Goal: Find specific page/section: Find specific page/section

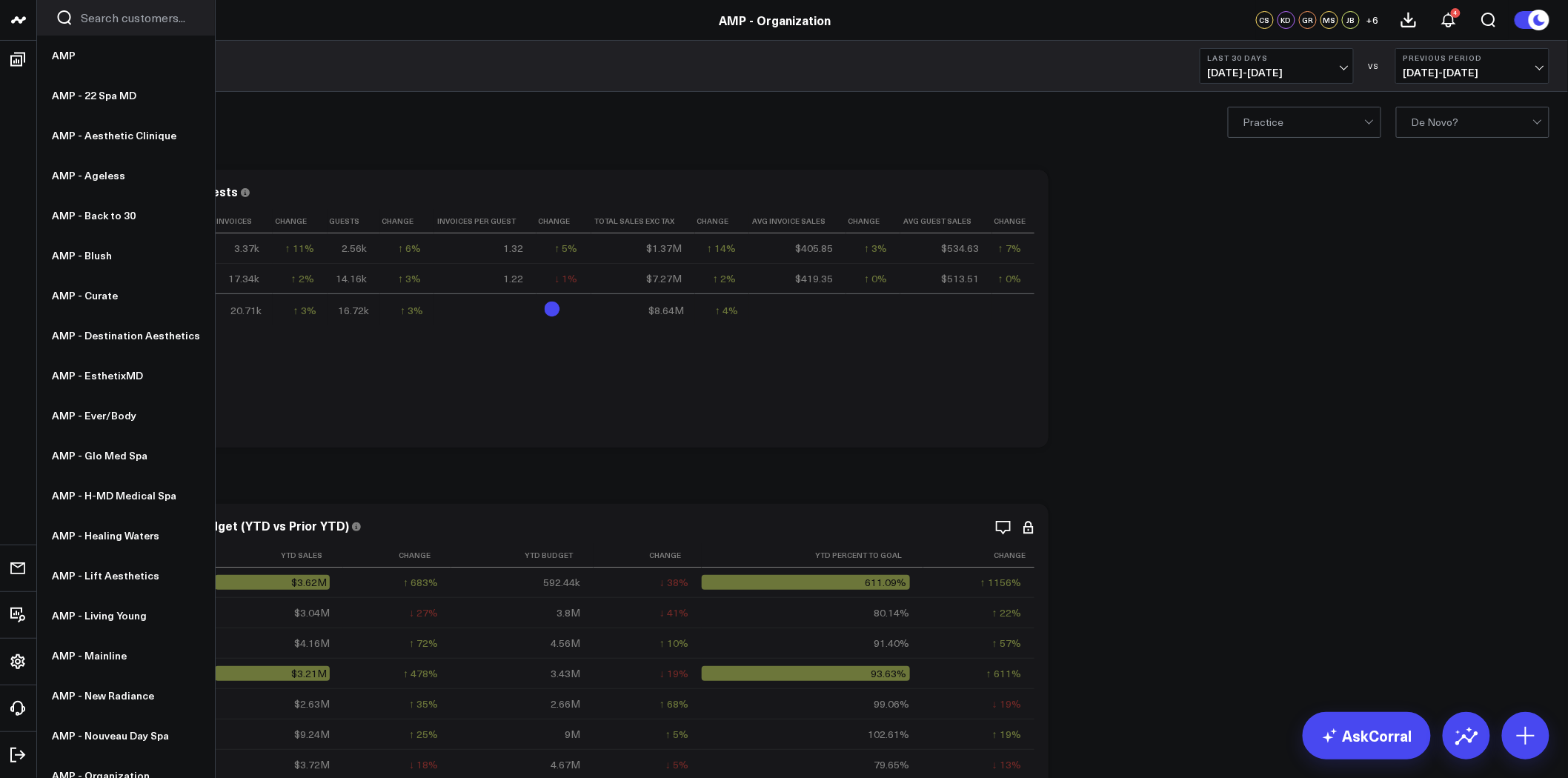
click at [21, 21] on icon at bounding box center [17, 20] width 7 height 7
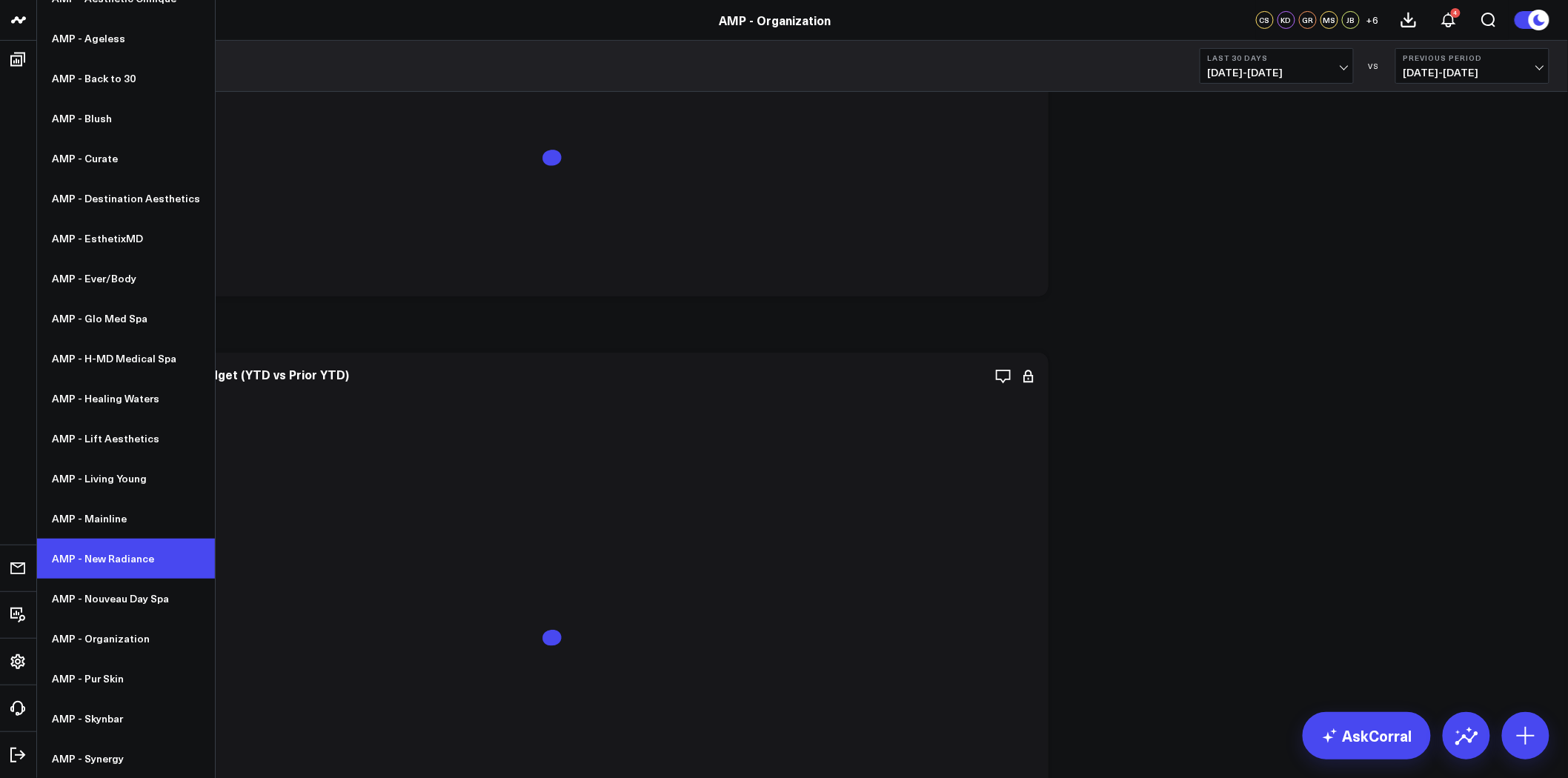
scroll to position [411, 0]
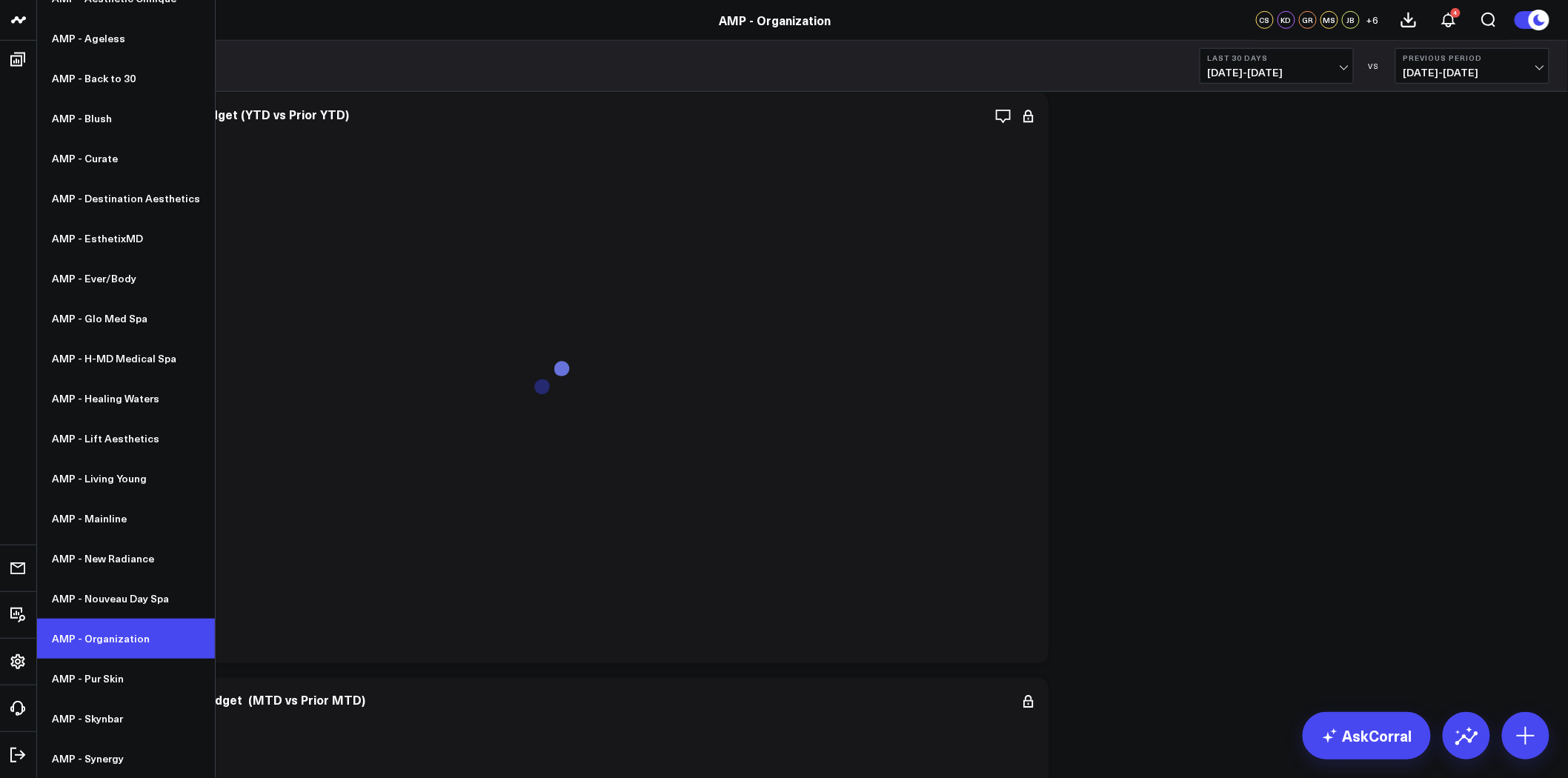
click at [131, 627] on link "AMP - Organization" at bounding box center [126, 639] width 178 height 40
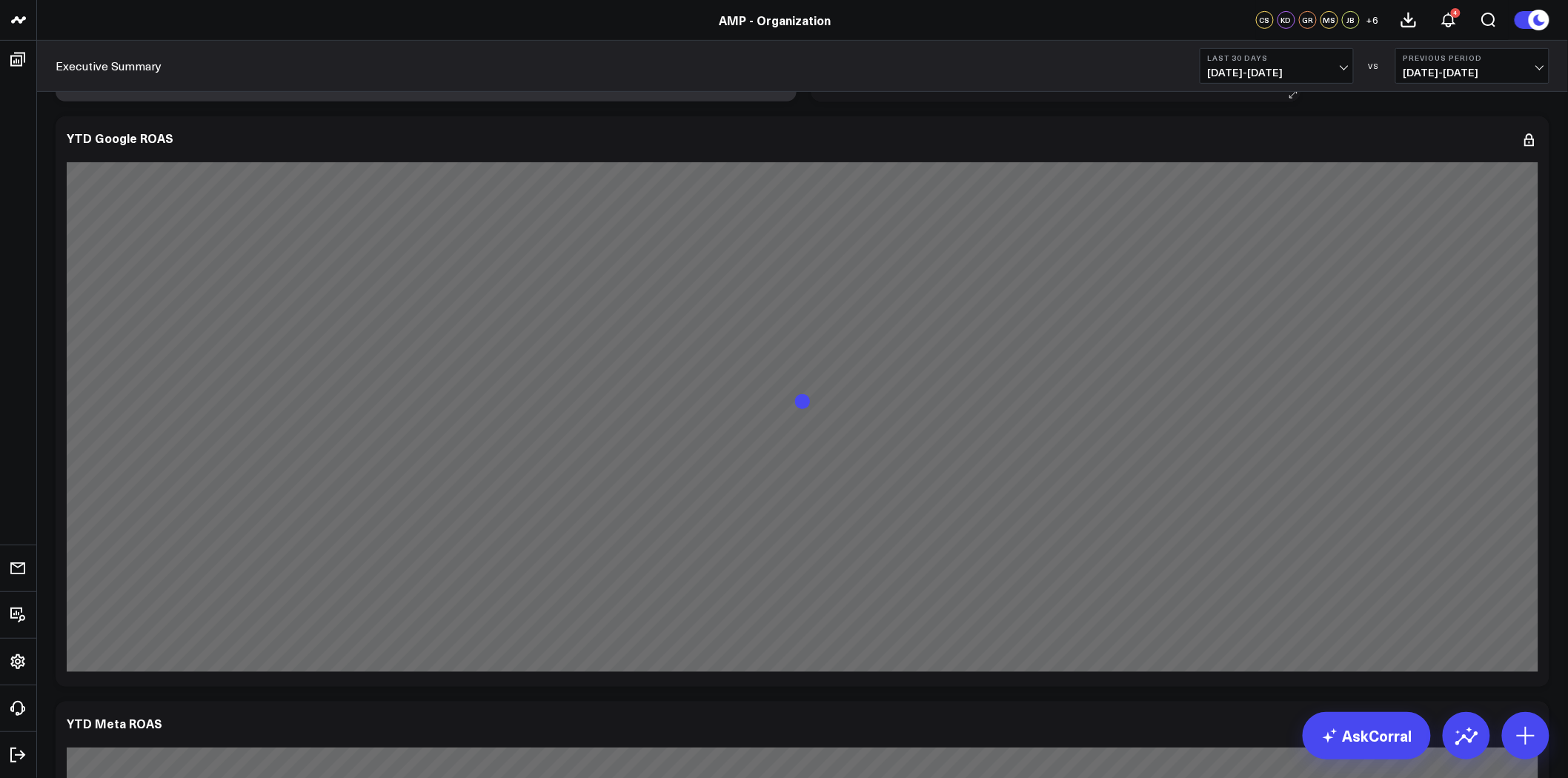
scroll to position [7742, 0]
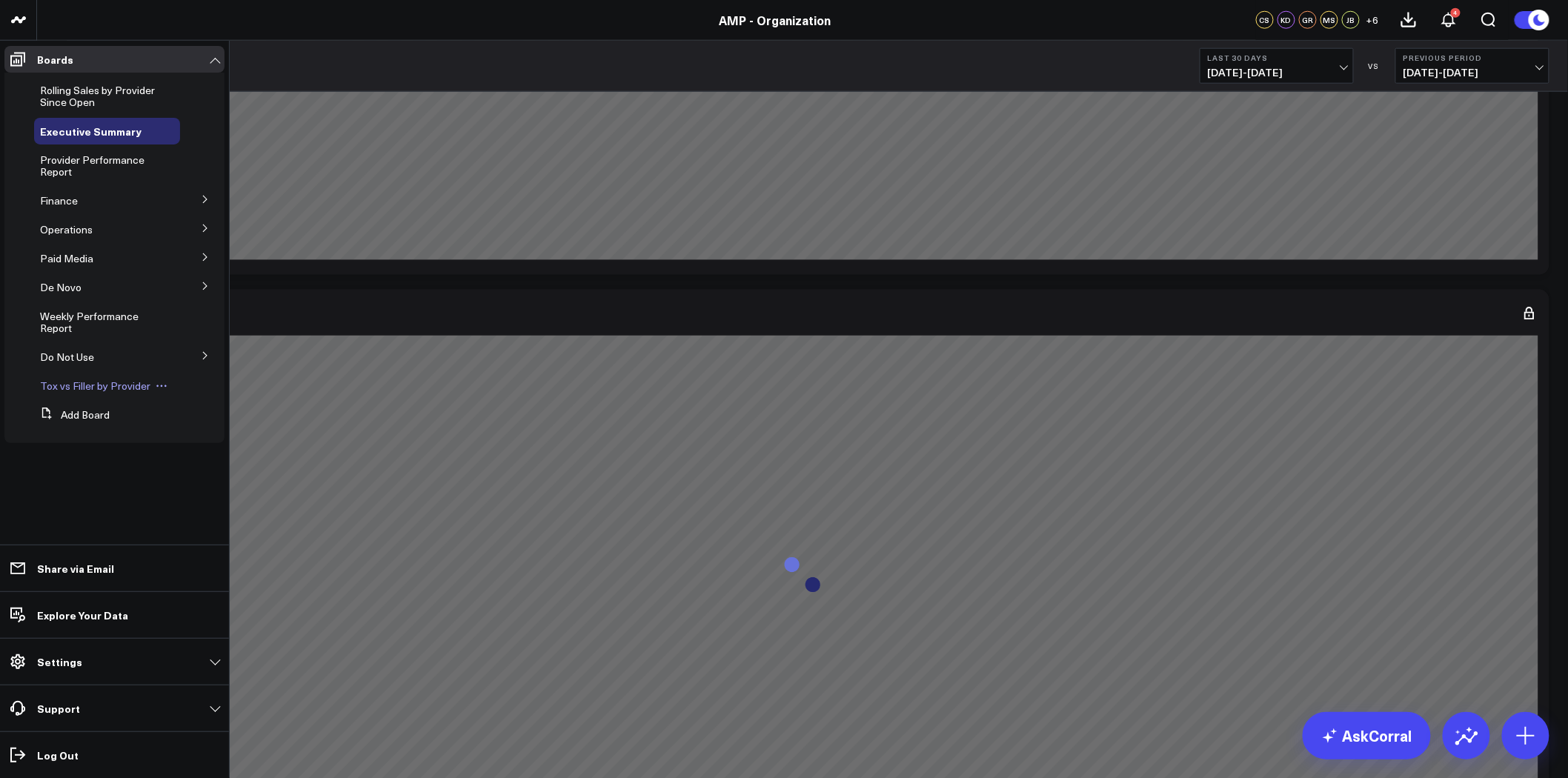
click at [113, 385] on span "Tox vs Filler by Provider" at bounding box center [95, 386] width 110 height 14
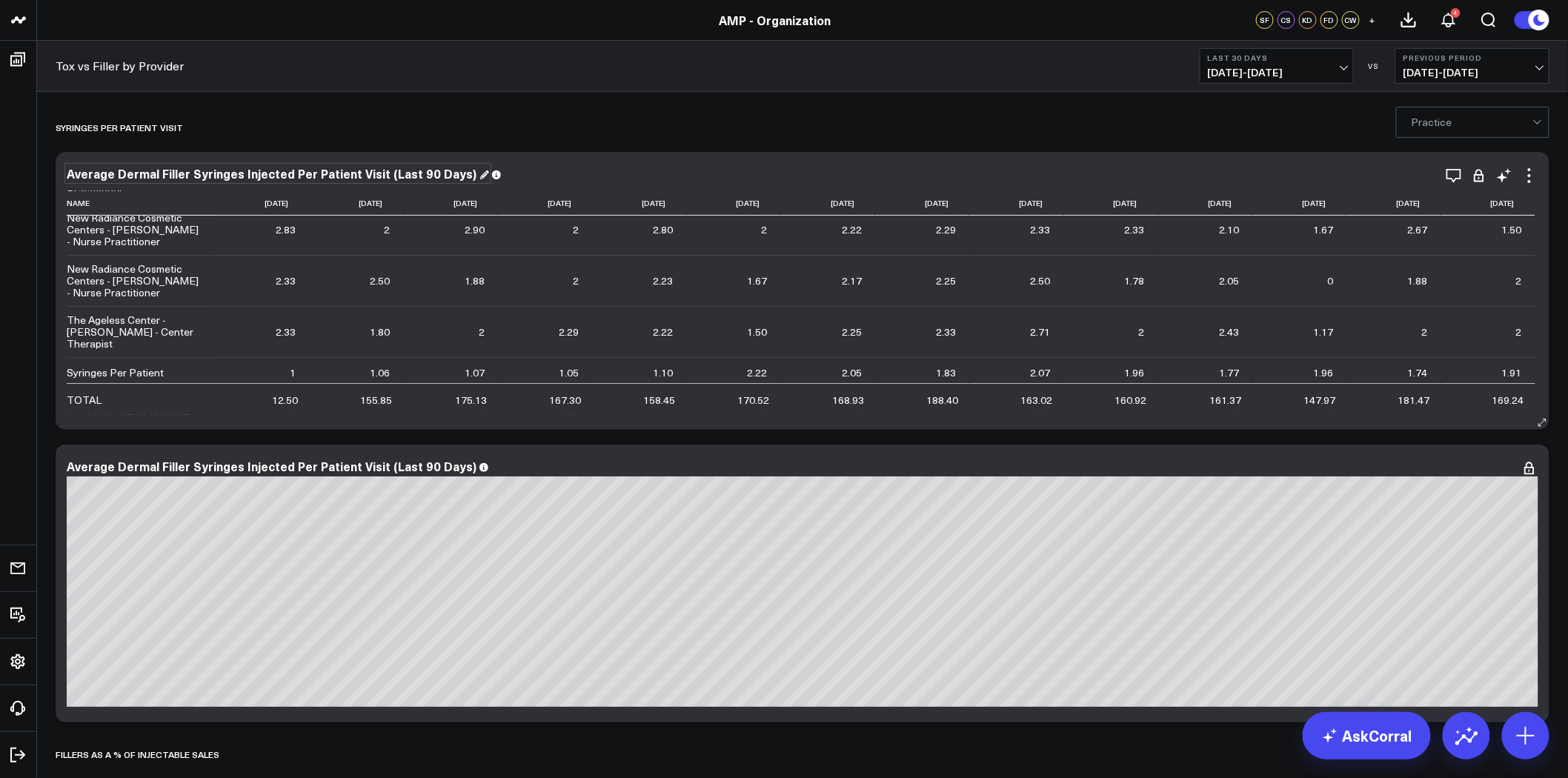
click at [157, 173] on div "Average Dermal Filler Syringes Injected Per Patient Visit (Last 90 Days)" at bounding box center [278, 173] width 423 height 17
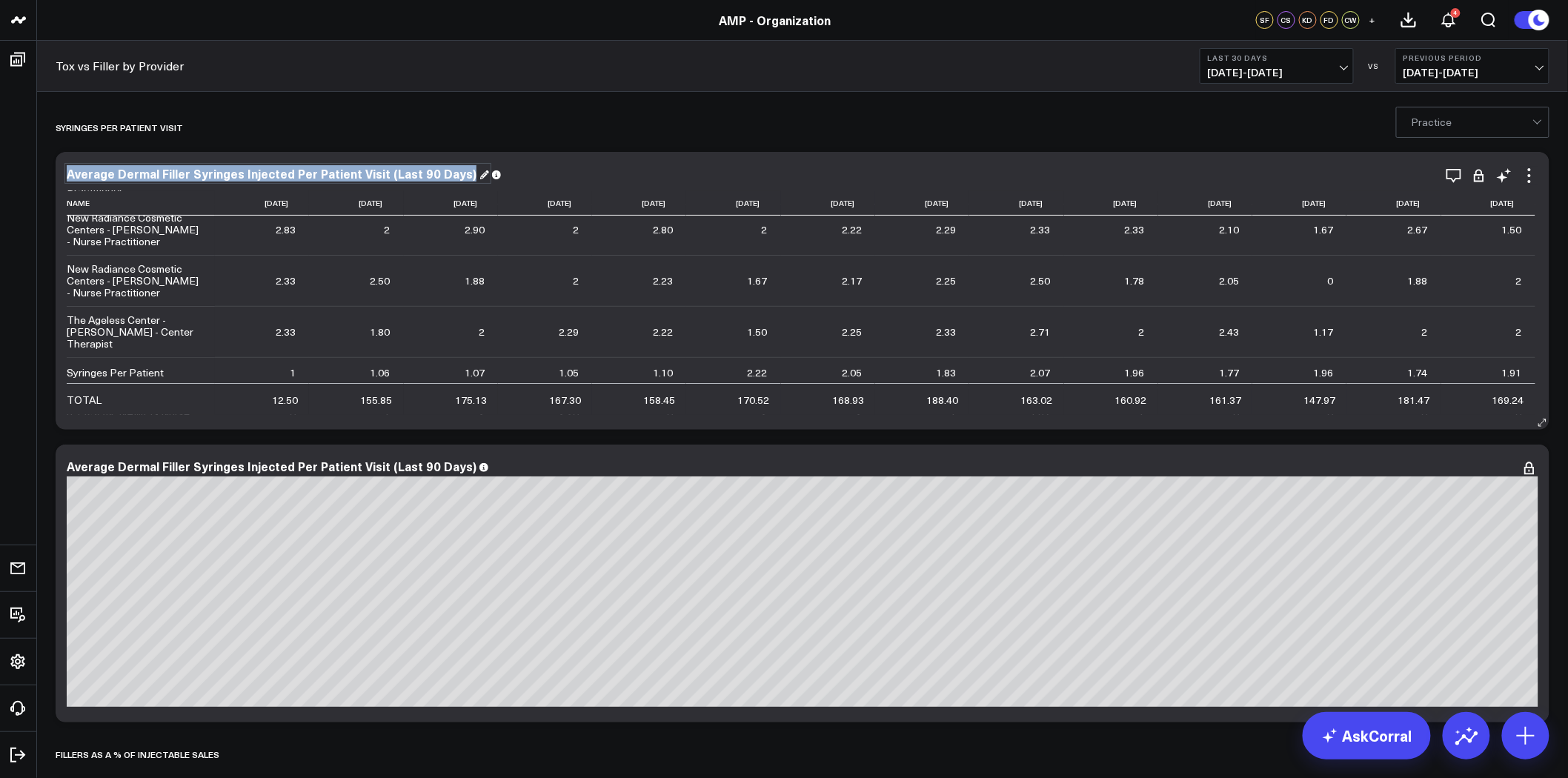
click at [157, 173] on div "Average Dermal Filler Syringes Injected Per Patient Visit (Last 90 Days)" at bounding box center [278, 173] width 423 height 17
click at [156, 173] on div "Average Dermal Filler Syringes Injected Per Patient Visit (Last 90 Days)" at bounding box center [278, 173] width 423 height 17
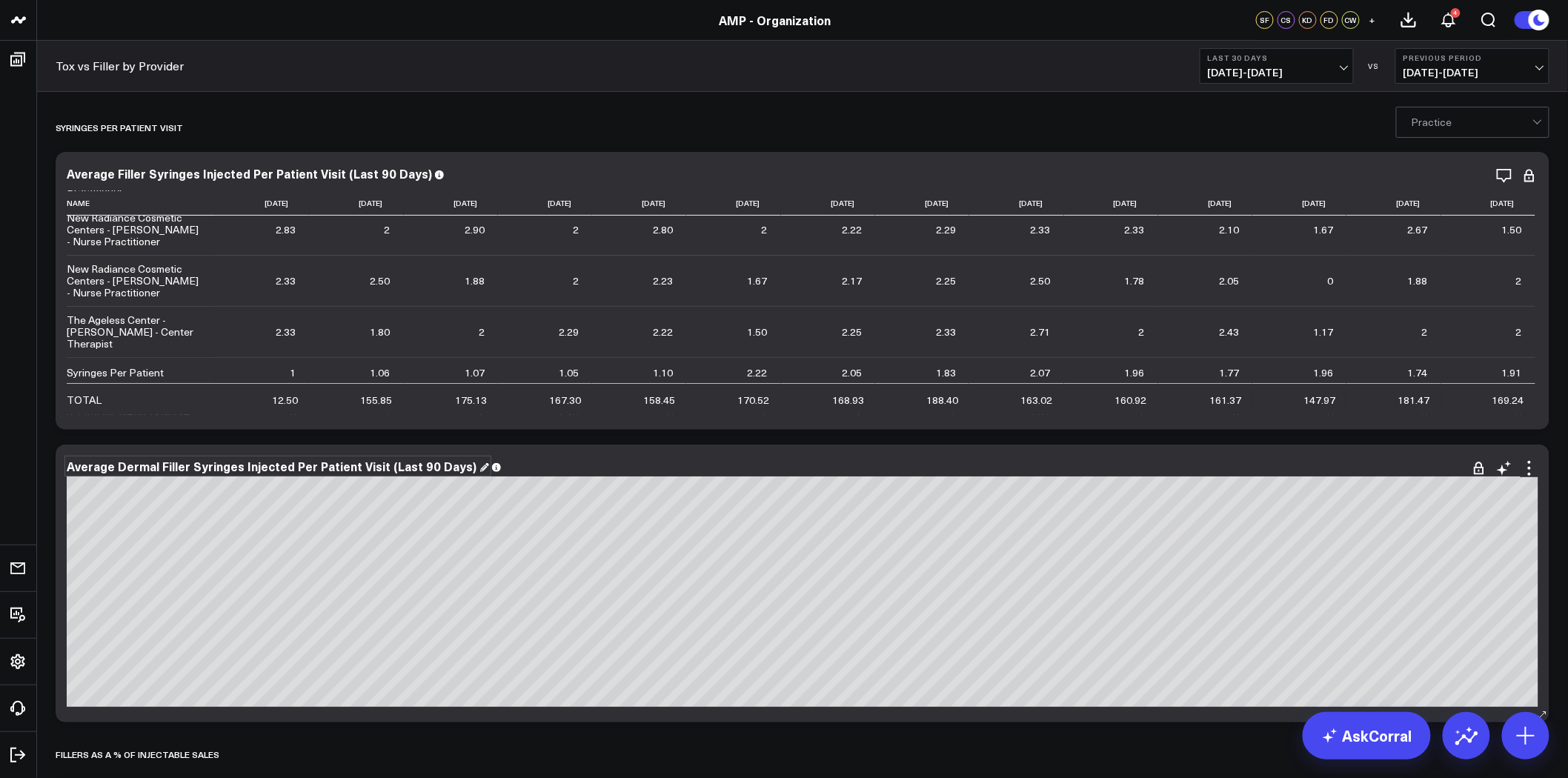
click at [155, 465] on div "Average Dermal Filler Syringes Injected Per Patient Visit (Last 90 Days)" at bounding box center [278, 466] width 423 height 17
click at [309, 179] on div "Average Filler Syringes Injected Per Patient Visit (Last 90 Days)" at bounding box center [255, 173] width 378 height 17
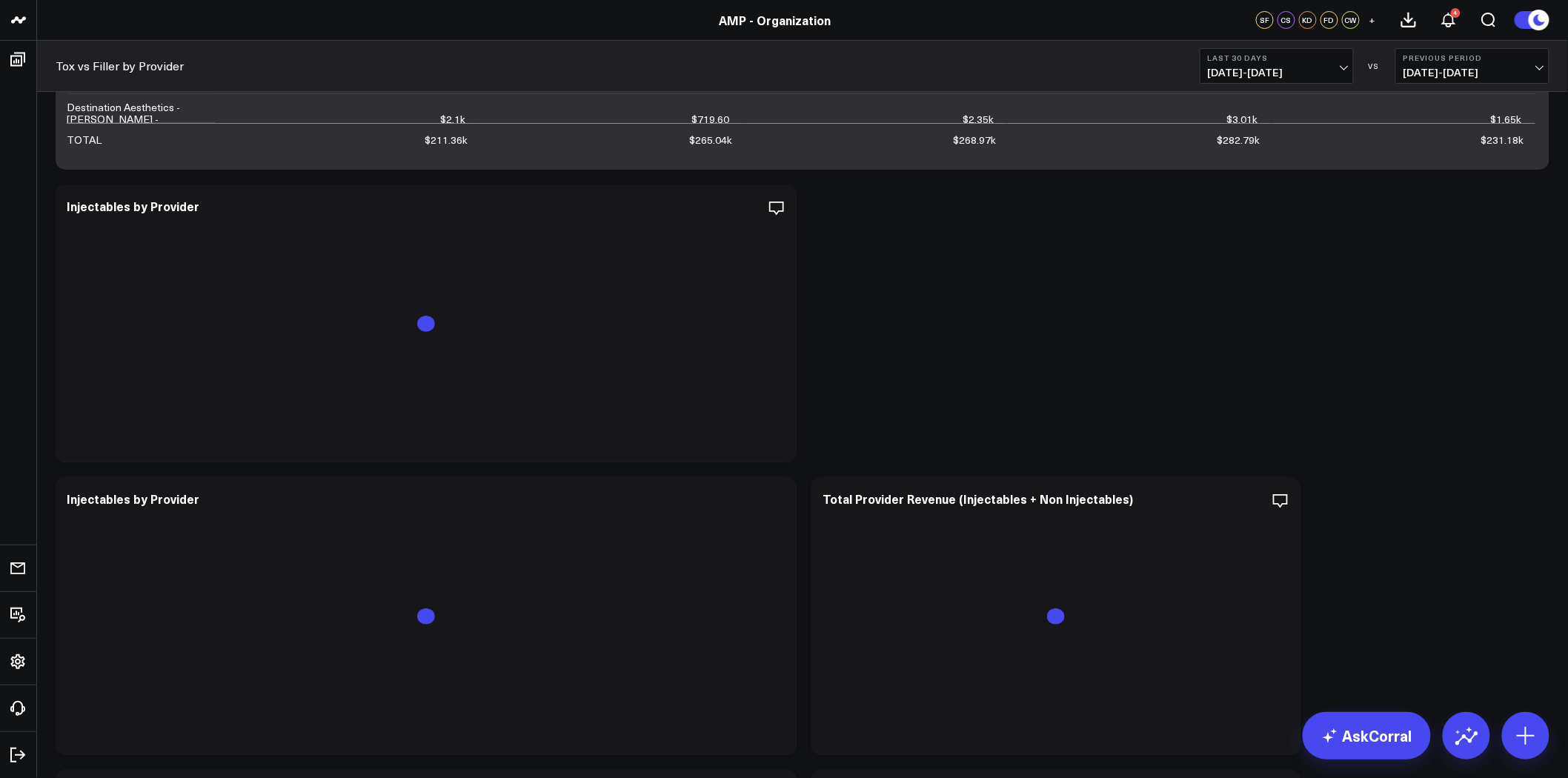
scroll to position [2224, 0]
